Goal: Transaction & Acquisition: Download file/media

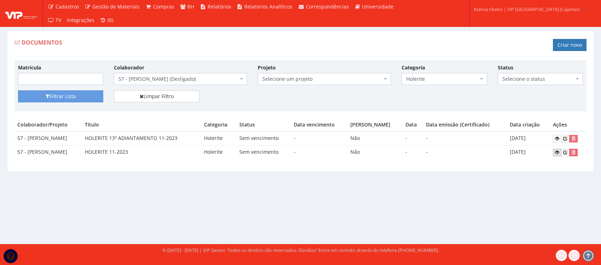
click at [560, 152] on icon at bounding box center [557, 152] width 4 height 5
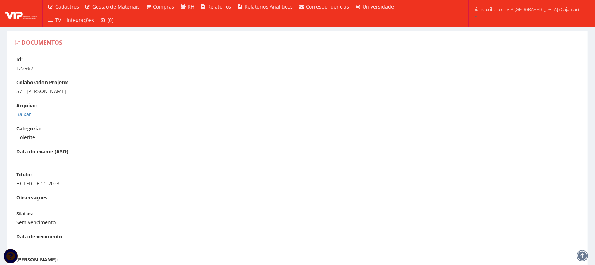
drag, startPoint x: 25, startPoint y: 107, endPoint x: 22, endPoint y: 119, distance: 12.4
click at [24, 112] on div "Arquivo: Baixar" at bounding box center [300, 110] width 569 height 16
click at [22, 119] on div "Id: 123967 Colaborador/Projeto: 57 - EVERTON RODRIGO OLIVEIRA SALES Arquivo: Ba…" at bounding box center [297, 216] width 576 height 320
click at [25, 112] on link "Baixar" at bounding box center [23, 114] width 15 height 7
click at [23, 18] on img at bounding box center [21, 13] width 32 height 11
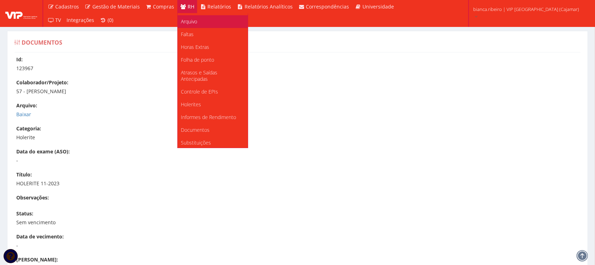
scroll to position [89, 0]
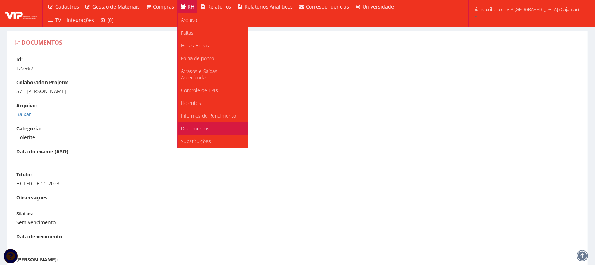
click at [197, 125] on span "Documentos" at bounding box center [195, 128] width 29 height 7
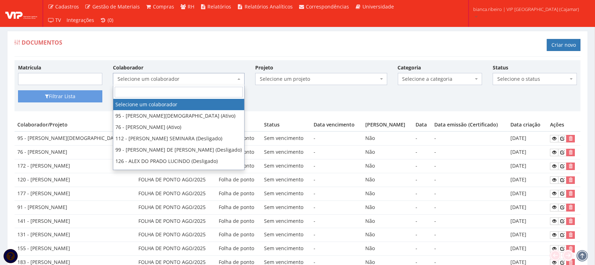
click at [184, 80] on span "Selecione um colaborador" at bounding box center [176, 78] width 118 height 7
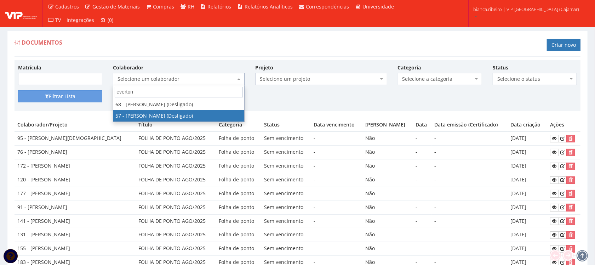
type input "everton"
select select "3150"
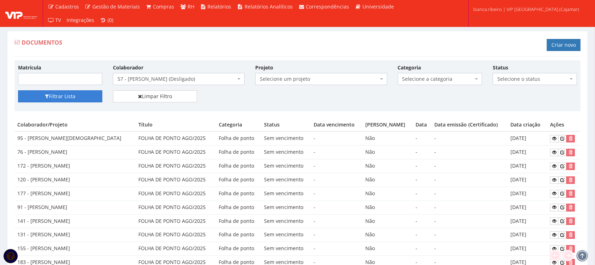
click at [87, 92] on button "Filtrar Lista" at bounding box center [60, 96] width 84 height 12
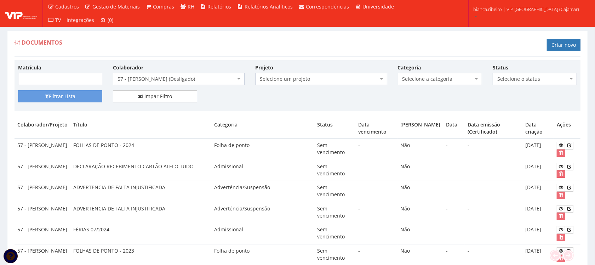
click at [434, 80] on span "Selecione a categoria" at bounding box center [437, 78] width 71 height 7
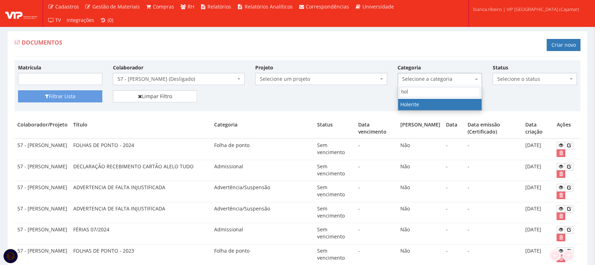
type input "hol"
select select "holerite"
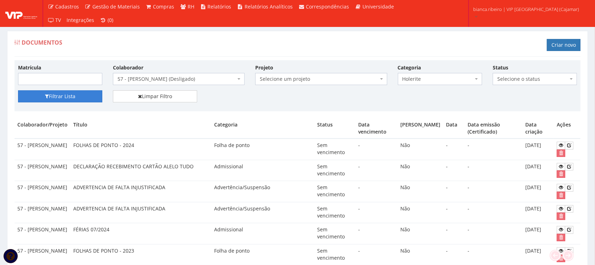
click at [66, 93] on button "Filtrar Lista" at bounding box center [60, 96] width 84 height 12
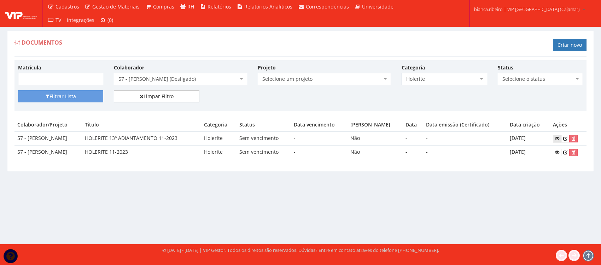
click at [560, 139] on icon at bounding box center [557, 138] width 4 height 5
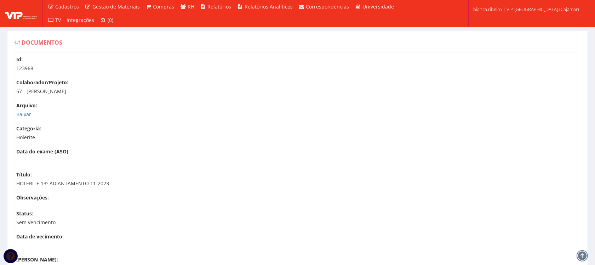
click at [31, 112] on p "Baixar" at bounding box center [300, 114] width 569 height 7
click at [25, 114] on link "Baixar" at bounding box center [23, 114] width 15 height 7
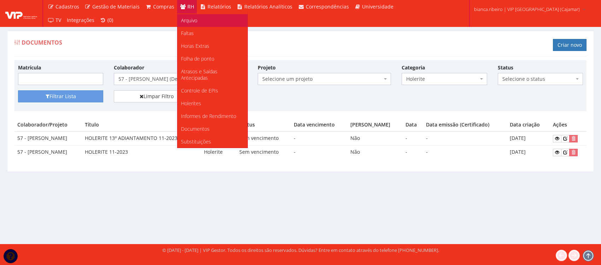
scroll to position [89, 0]
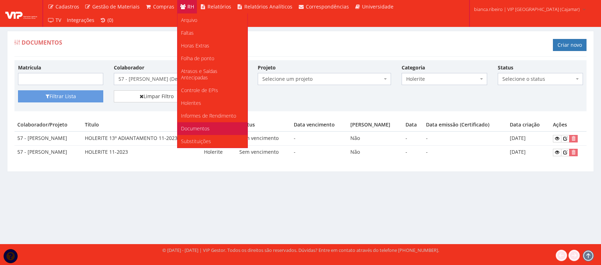
click at [196, 126] on span "Documentos" at bounding box center [195, 128] width 29 height 7
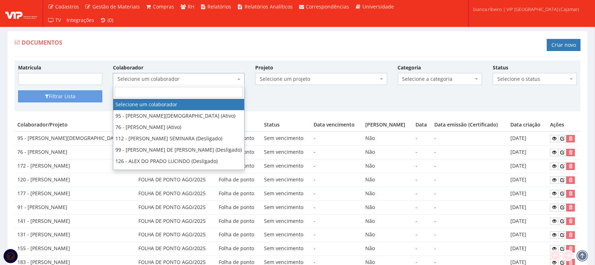
click at [161, 82] on span "Selecione um colaborador" at bounding box center [176, 78] width 118 height 7
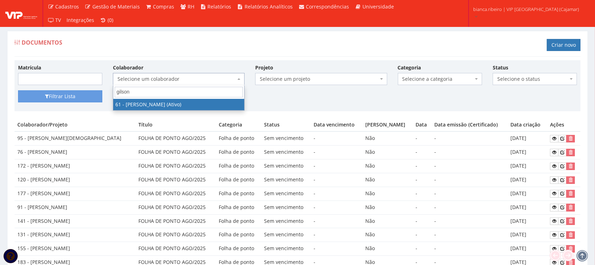
type input "gilson"
select select "3241"
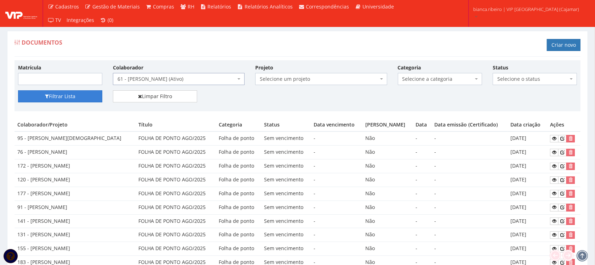
click at [60, 99] on button "Filtrar Lista" at bounding box center [60, 96] width 84 height 12
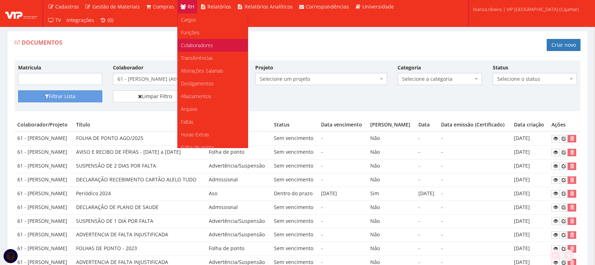
click at [201, 42] on span "Colaboradores" at bounding box center [197, 45] width 32 height 7
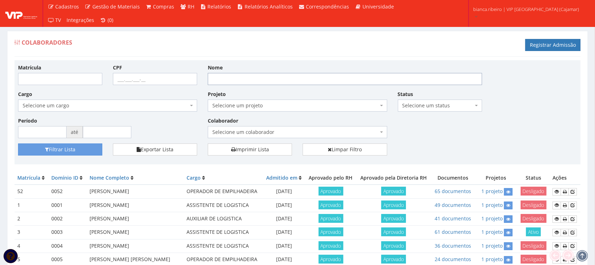
click at [289, 80] on input "Nome" at bounding box center [345, 79] width 274 height 12
type input "gilson"
click at [18, 143] on button "Filtrar Lista" at bounding box center [60, 149] width 84 height 12
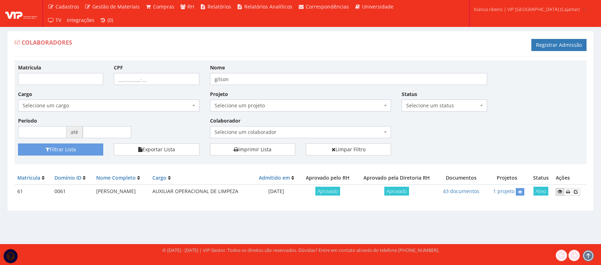
click at [560, 192] on icon at bounding box center [560, 191] width 4 height 5
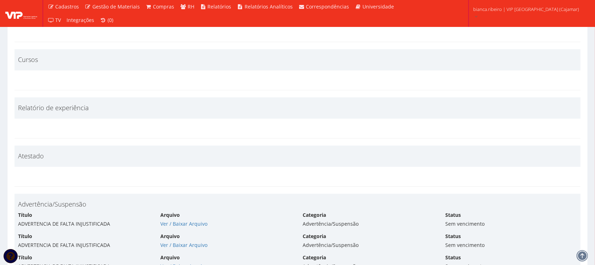
scroll to position [2622, 0]
